Goal: Find specific page/section: Find specific page/section

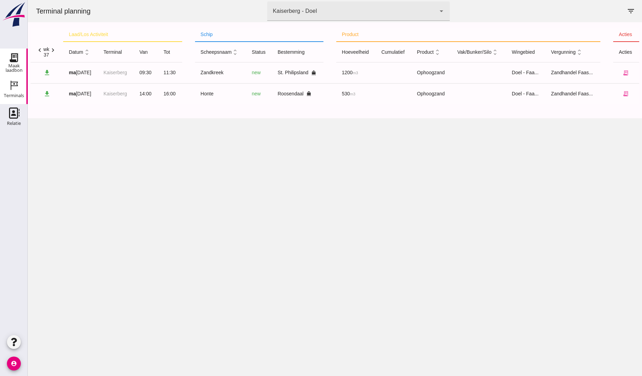
click at [18, 61] on use at bounding box center [13, 57] width 11 height 11
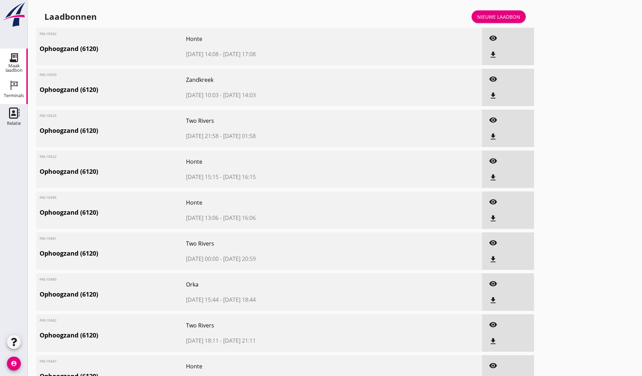
click at [12, 83] on icon "Terminals" at bounding box center [13, 85] width 11 height 11
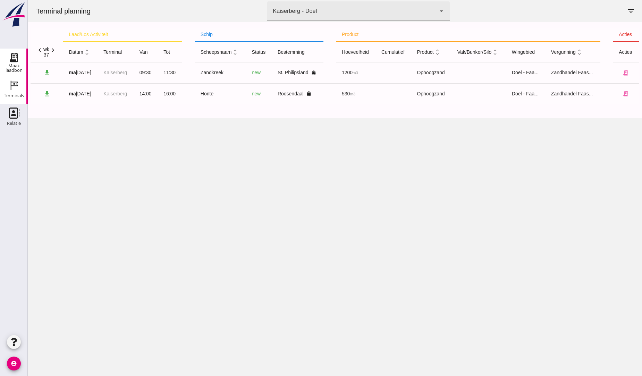
click at [16, 55] on icon "Maak laadbon" at bounding box center [13, 57] width 11 height 11
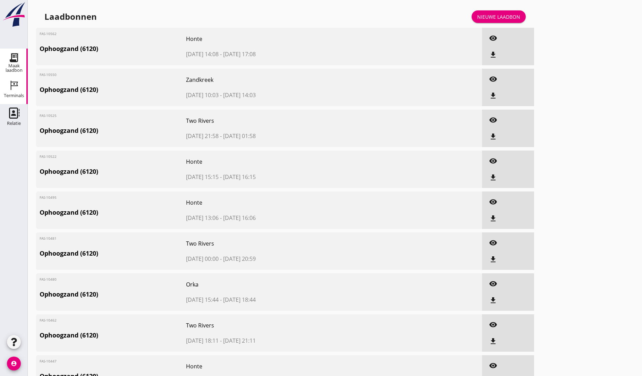
click at [10, 85] on icon "Terminals" at bounding box center [13, 85] width 11 height 11
